Goal: Transaction & Acquisition: Purchase product/service

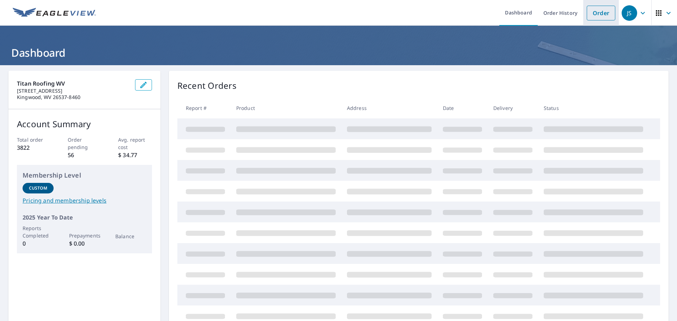
click at [591, 12] on link "Order" at bounding box center [601, 13] width 29 height 15
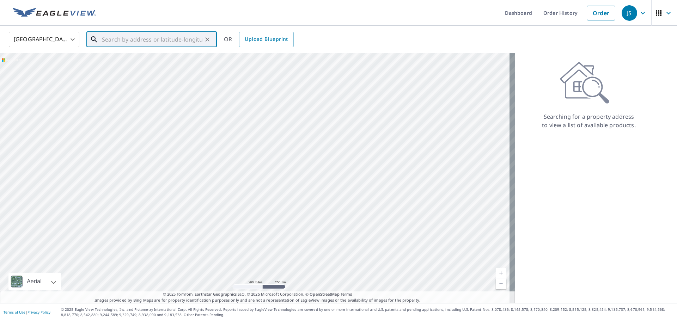
click at [168, 44] on input "text" at bounding box center [152, 40] width 100 height 20
paste input "[STREET_ADDRESS]"
click at [154, 65] on p "Bridgeport, WV 26330" at bounding box center [155, 67] width 111 height 7
type input "[STREET_ADDRESS]"
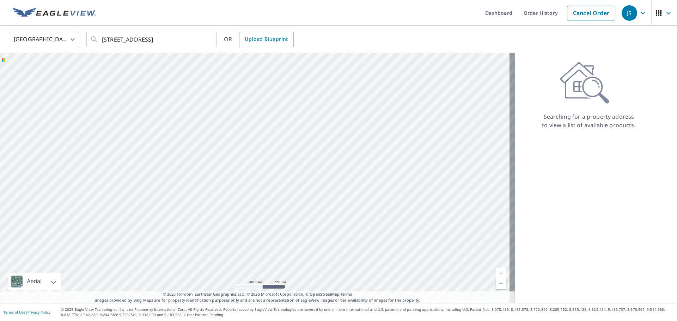
scroll to position [0, 0]
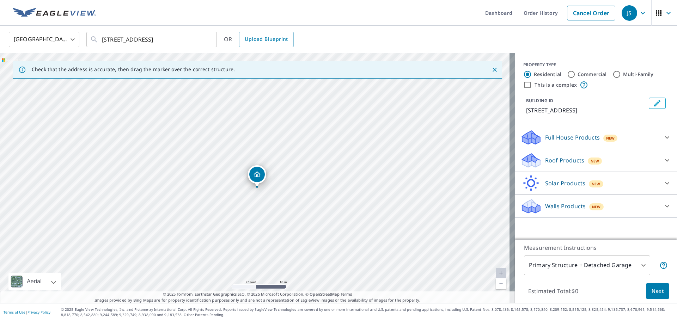
drag, startPoint x: 253, startPoint y: 167, endPoint x: 253, endPoint y: 176, distance: 8.8
click at [603, 142] on div "New" at bounding box center [610, 137] width 14 height 8
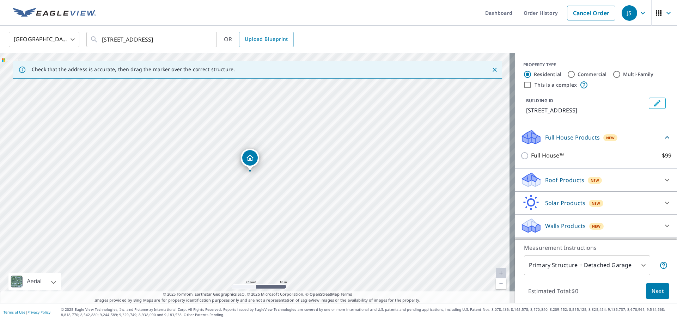
click at [539, 186] on div "Roof Products New" at bounding box center [589, 180] width 138 height 17
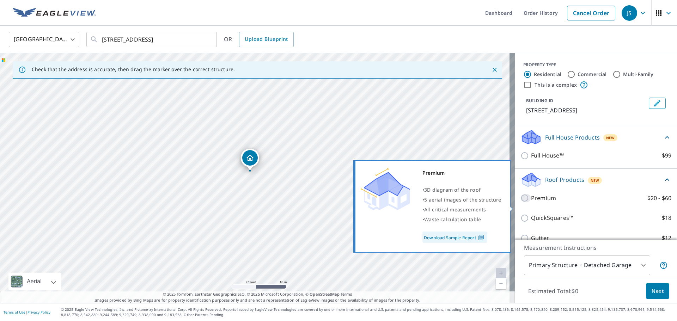
drag, startPoint x: 521, startPoint y: 207, endPoint x: 538, endPoint y: 213, distance: 17.3
click at [522, 202] on input "Premium $20 - $60" at bounding box center [525, 198] width 11 height 8
checkbox input "true"
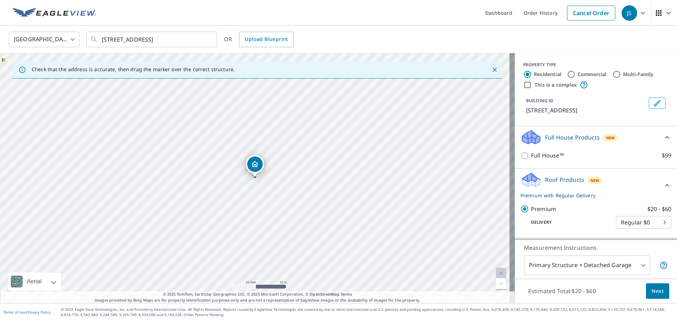
click at [656, 291] on span "Next" at bounding box center [658, 291] width 12 height 9
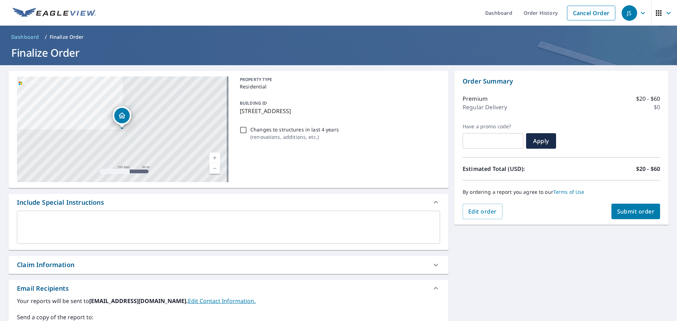
click at [625, 209] on span "Submit order" at bounding box center [636, 212] width 38 height 8
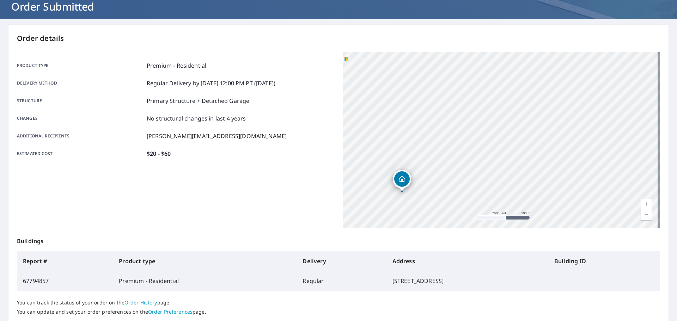
scroll to position [94, 0]
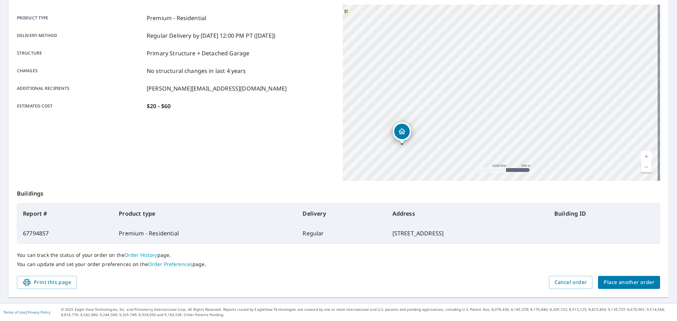
click at [614, 283] on span "Place another order" at bounding box center [629, 282] width 51 height 9
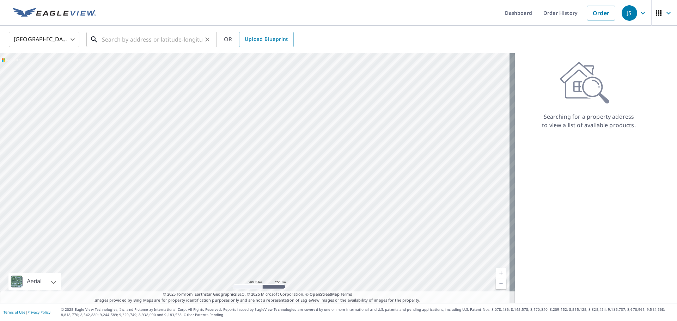
click at [161, 41] on input "text" at bounding box center [152, 40] width 100 height 20
paste input "[STREET_ADDRESS][PERSON_NAME]"
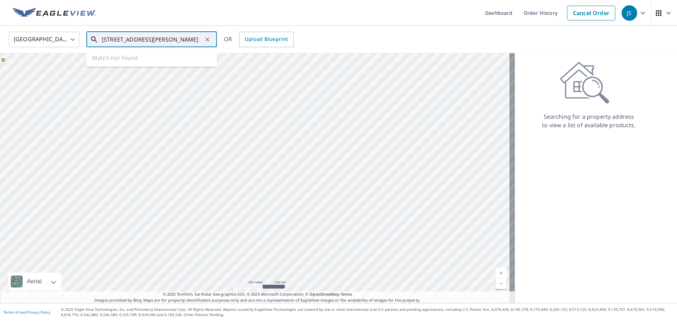
scroll to position [0, 13]
click at [167, 60] on span "[STREET_ADDRESS]" at bounding box center [155, 60] width 111 height 8
type input "[STREET_ADDRESS]"
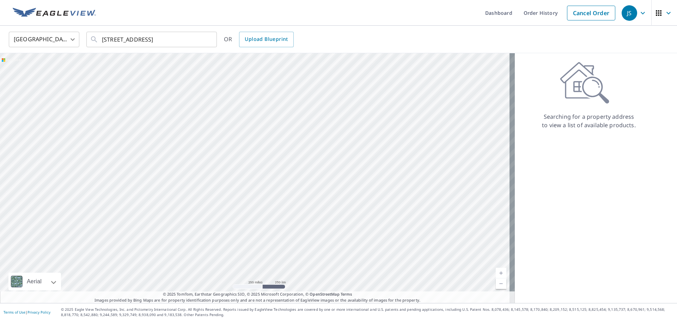
scroll to position [0, 0]
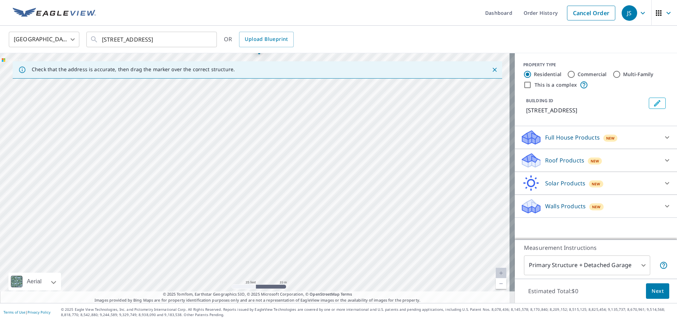
drag, startPoint x: 210, startPoint y: 243, endPoint x: 212, endPoint y: 120, distance: 123.4
click at [212, 120] on div "[STREET_ADDRESS]" at bounding box center [257, 178] width 515 height 250
drag, startPoint x: 52, startPoint y: 120, endPoint x: 198, endPoint y: 328, distance: 254.0
click at [198, 321] on html "JS JS Dashboard Order History Cancel Order JS [GEOGRAPHIC_DATA] [GEOGRAPHIC_DAT…" at bounding box center [338, 160] width 677 height 321
